Goal: Task Accomplishment & Management: Use online tool/utility

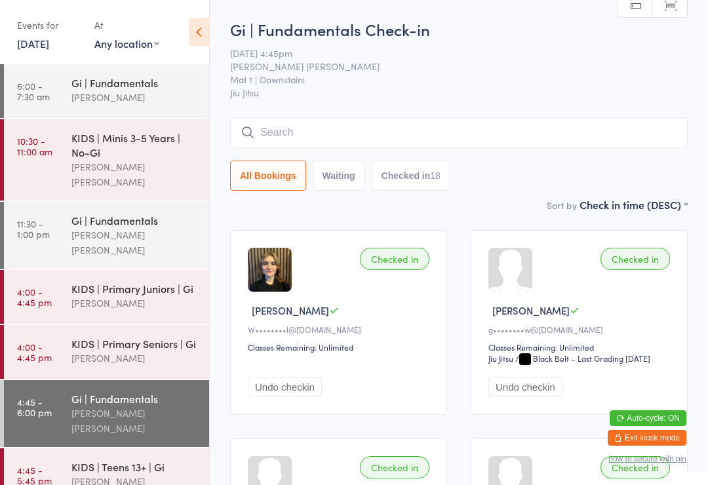
scroll to position [31, 0]
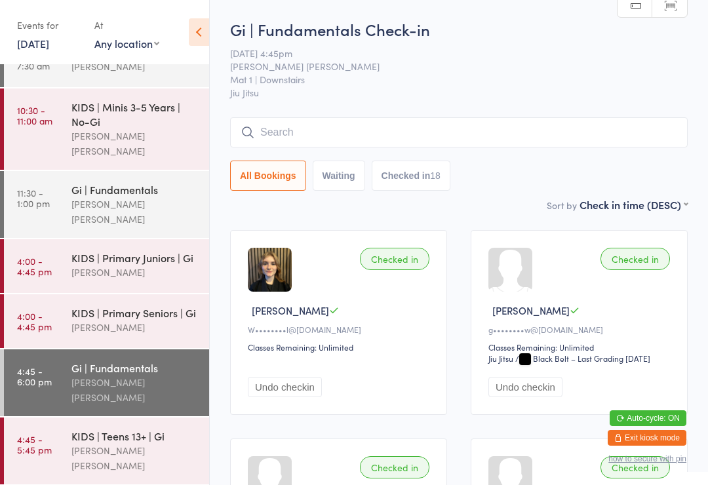
click at [129, 443] on div "[PERSON_NAME] [PERSON_NAME]" at bounding box center [134, 458] width 127 height 30
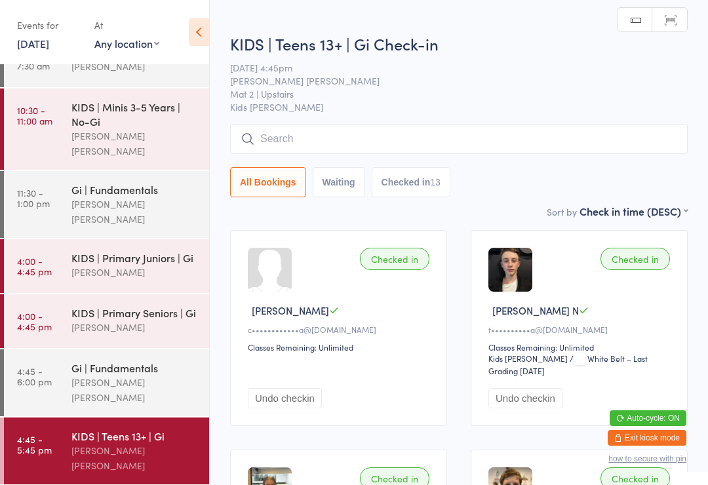
click at [378, 151] on input "search" at bounding box center [459, 139] width 458 height 30
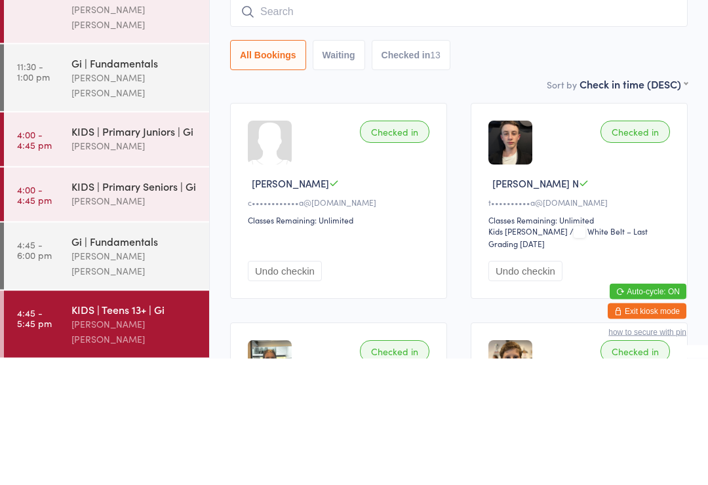
scroll to position [14, 0]
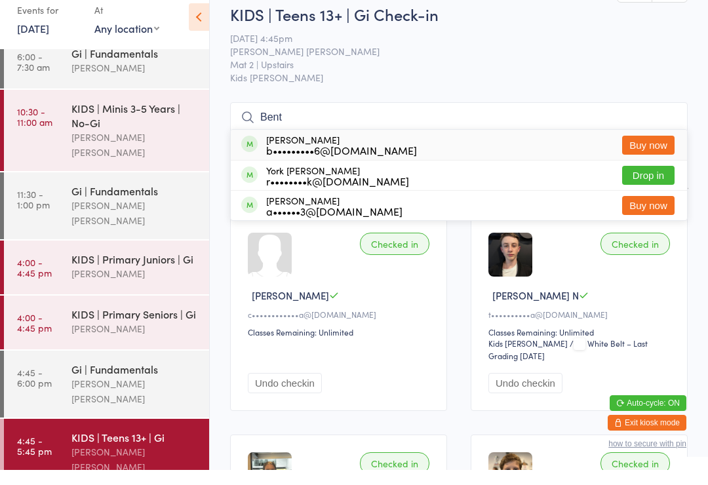
type input "Bento"
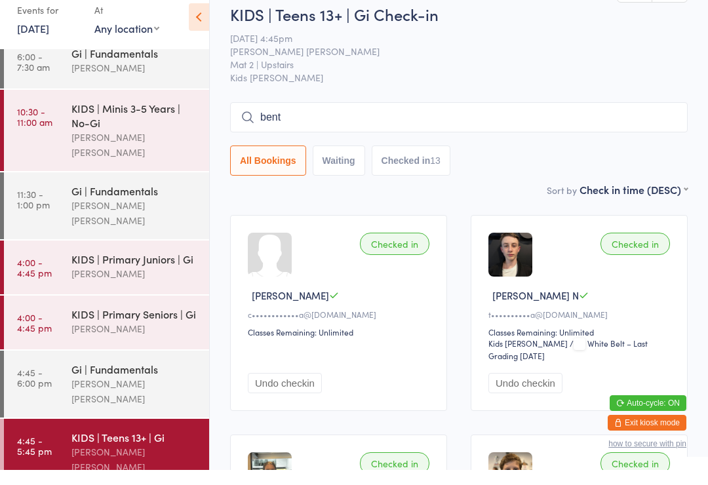
type input "bento"
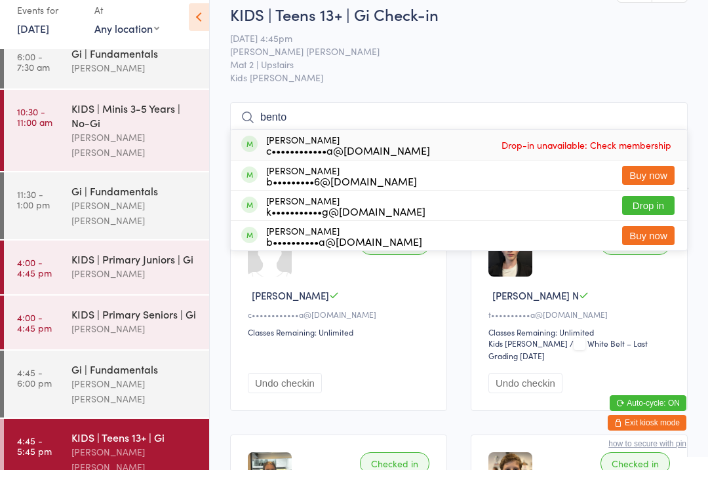
click at [39, 256] on link "4:00 - 4:45 pm KIDS | Primary Juniors | [PERSON_NAME]" at bounding box center [106, 283] width 205 height 54
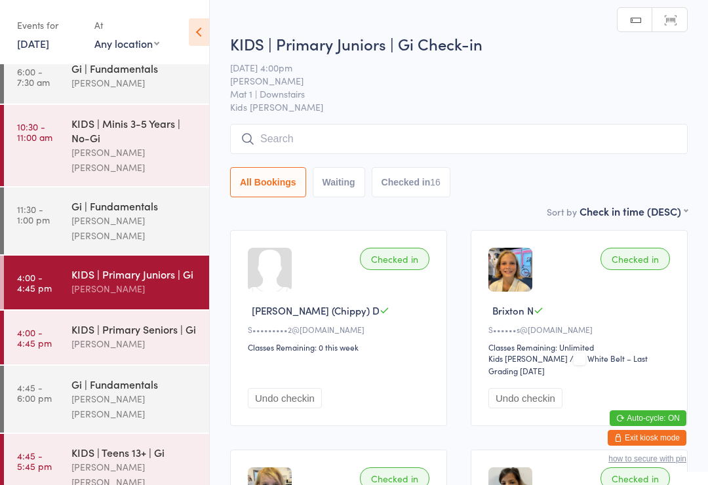
click at [58, 393] on link "4:45 - 6:00 pm Gi | Fundamentals [PERSON_NAME] [PERSON_NAME]" at bounding box center [106, 399] width 205 height 67
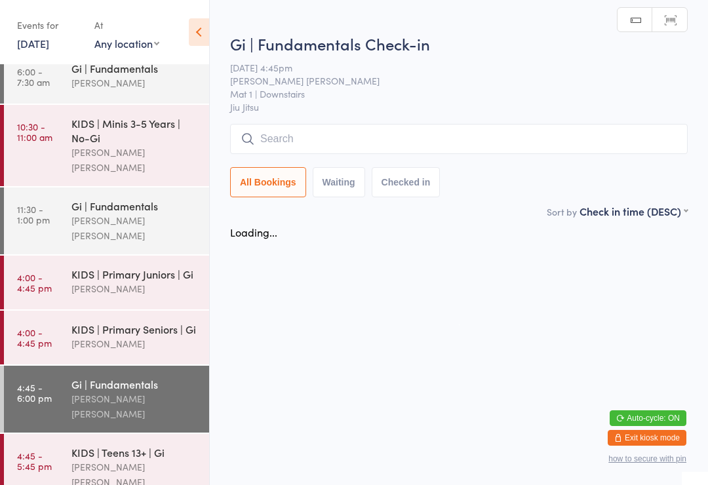
click at [77, 445] on div "KIDS | Teens 13+ | Gi" at bounding box center [134, 452] width 127 height 14
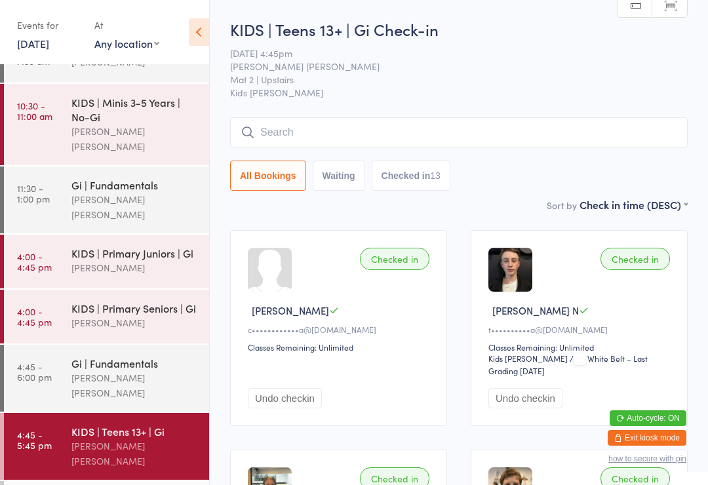
scroll to position [35, 0]
click at [50, 362] on time "4:45 - 6:00 pm" at bounding box center [34, 372] width 35 height 21
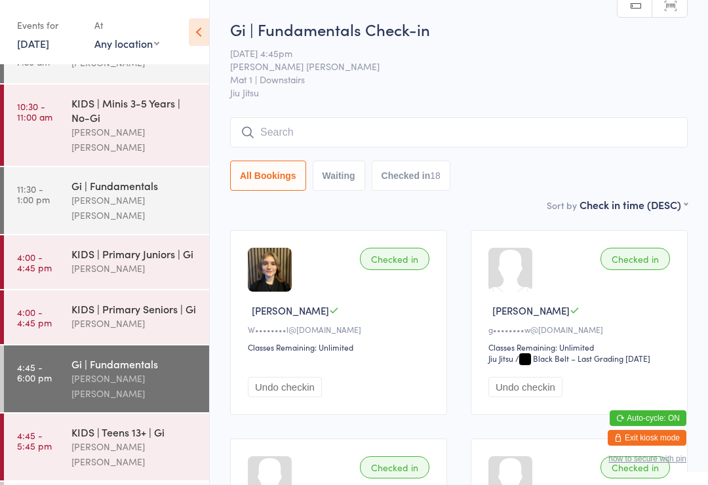
scroll to position [35, 0]
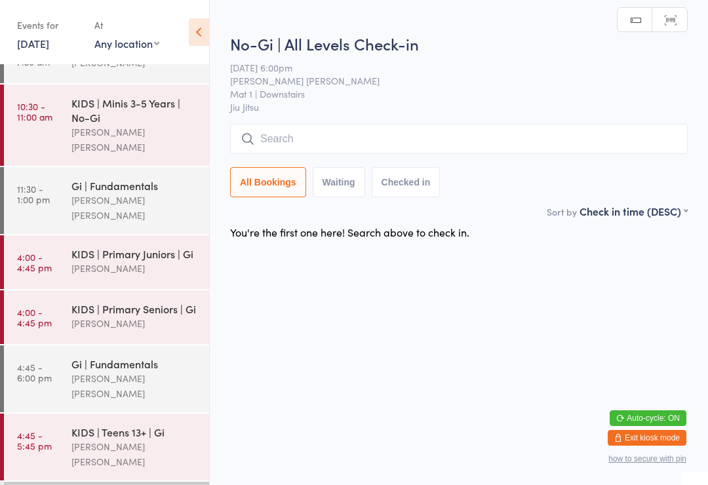
click at [331, 135] on input "search" at bounding box center [459, 139] width 458 height 30
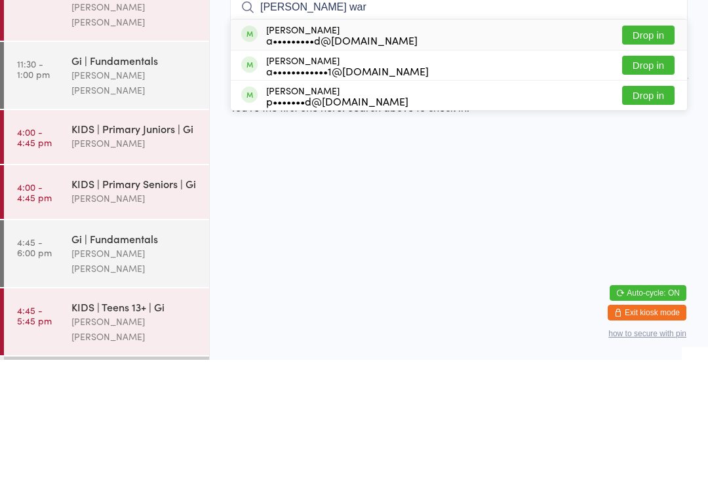
type input "[PERSON_NAME] war"
click at [365, 150] on div "[PERSON_NAME] a•••••••••d@[DOMAIN_NAME]" at bounding box center [341, 160] width 151 height 21
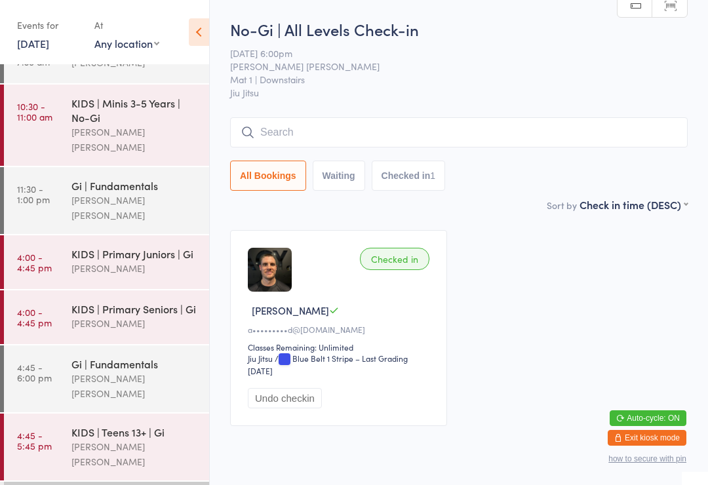
click at [453, 134] on input "search" at bounding box center [459, 132] width 458 height 30
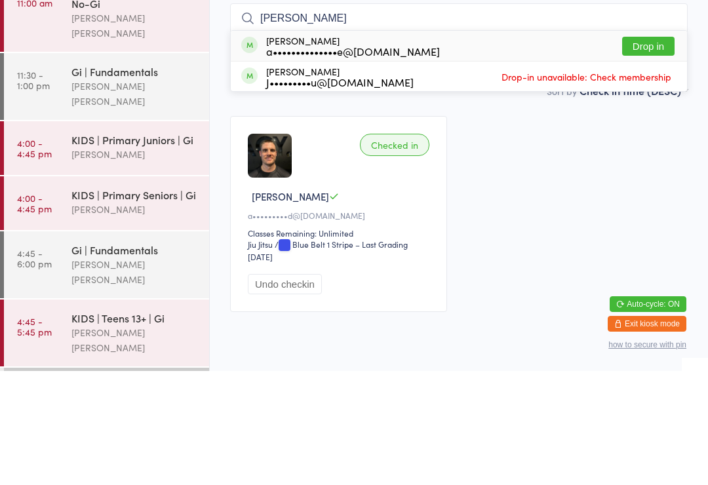
type input "[PERSON_NAME]"
click at [658, 151] on button "Drop in" at bounding box center [648, 160] width 52 height 19
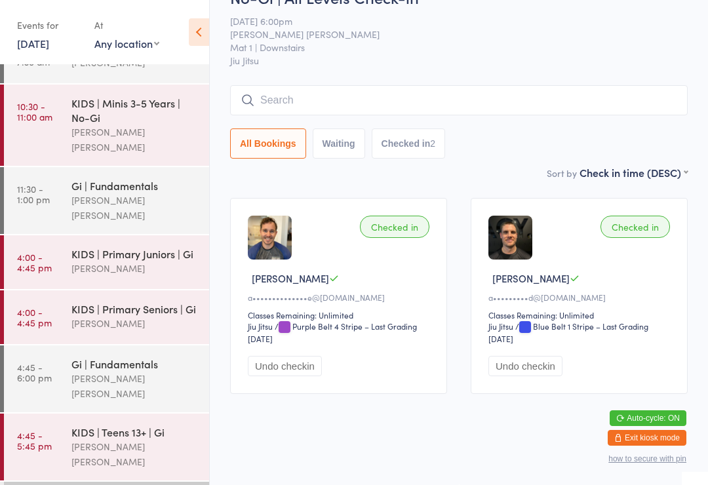
click at [79, 316] on div "[PERSON_NAME]" at bounding box center [134, 323] width 127 height 15
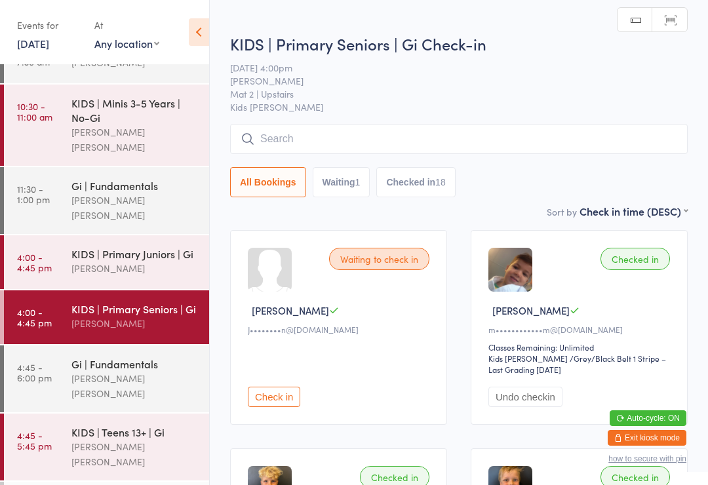
click at [292, 147] on input "search" at bounding box center [459, 139] width 458 height 30
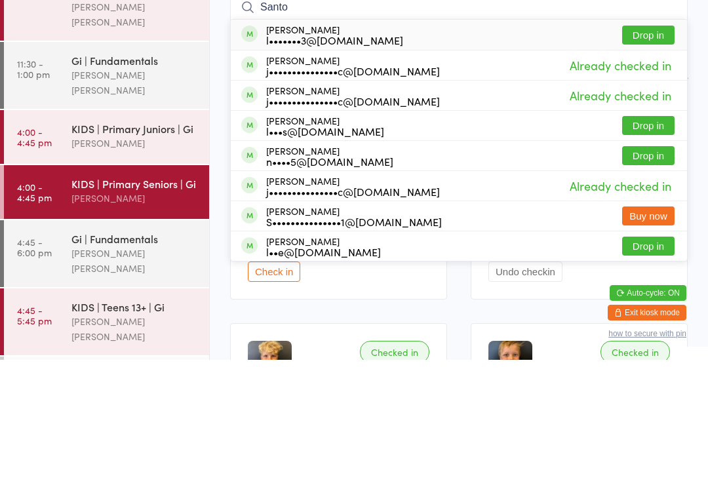
type input "Santo"
click at [273, 160] on div "l•••••••3@[DOMAIN_NAME]" at bounding box center [334, 165] width 137 height 10
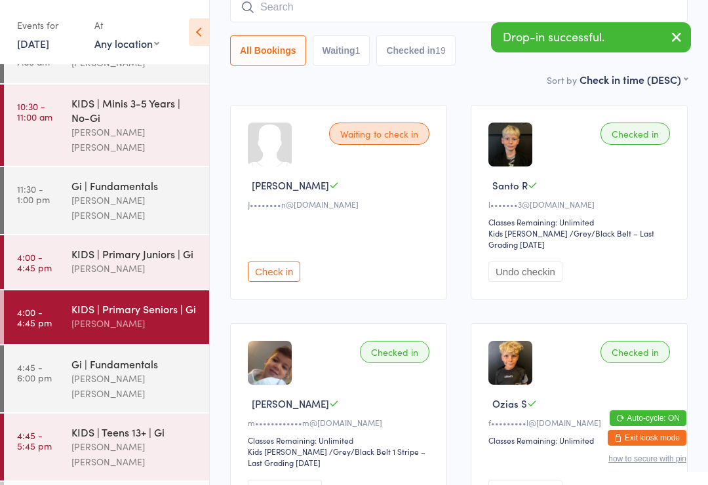
click at [47, 414] on link "4:45 - 5:45 pm KIDS | Teens 13+ | Gi [PERSON_NAME] [PERSON_NAME]" at bounding box center [106, 447] width 205 height 67
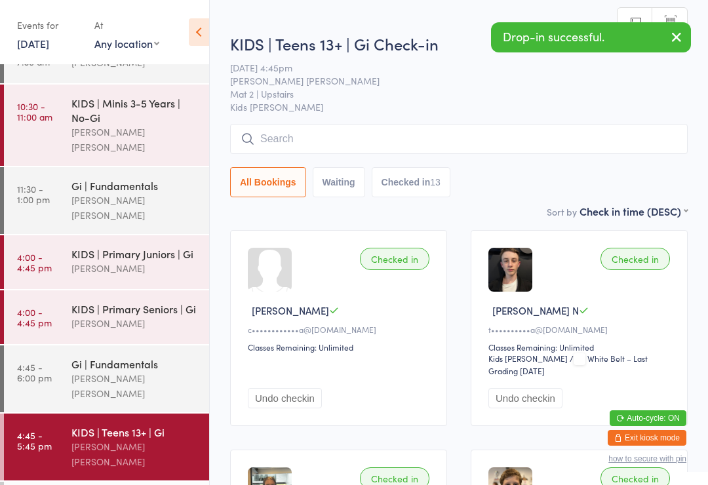
click at [306, 146] on input "search" at bounding box center [459, 139] width 458 height 30
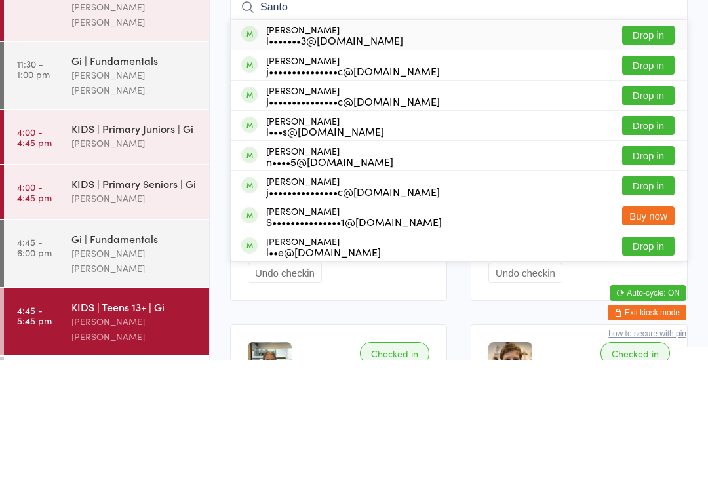
type input "Santo"
click at [270, 160] on div "l•••••••3@[DOMAIN_NAME]" at bounding box center [334, 165] width 137 height 10
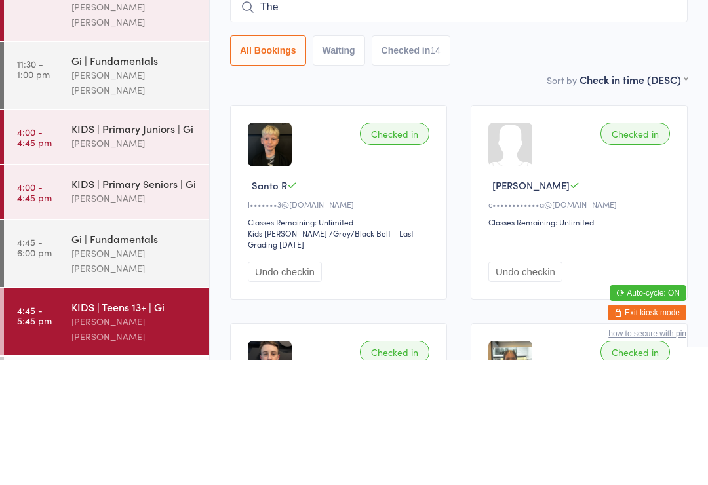
type input "The"
